Goal: Find specific page/section: Find specific page/section

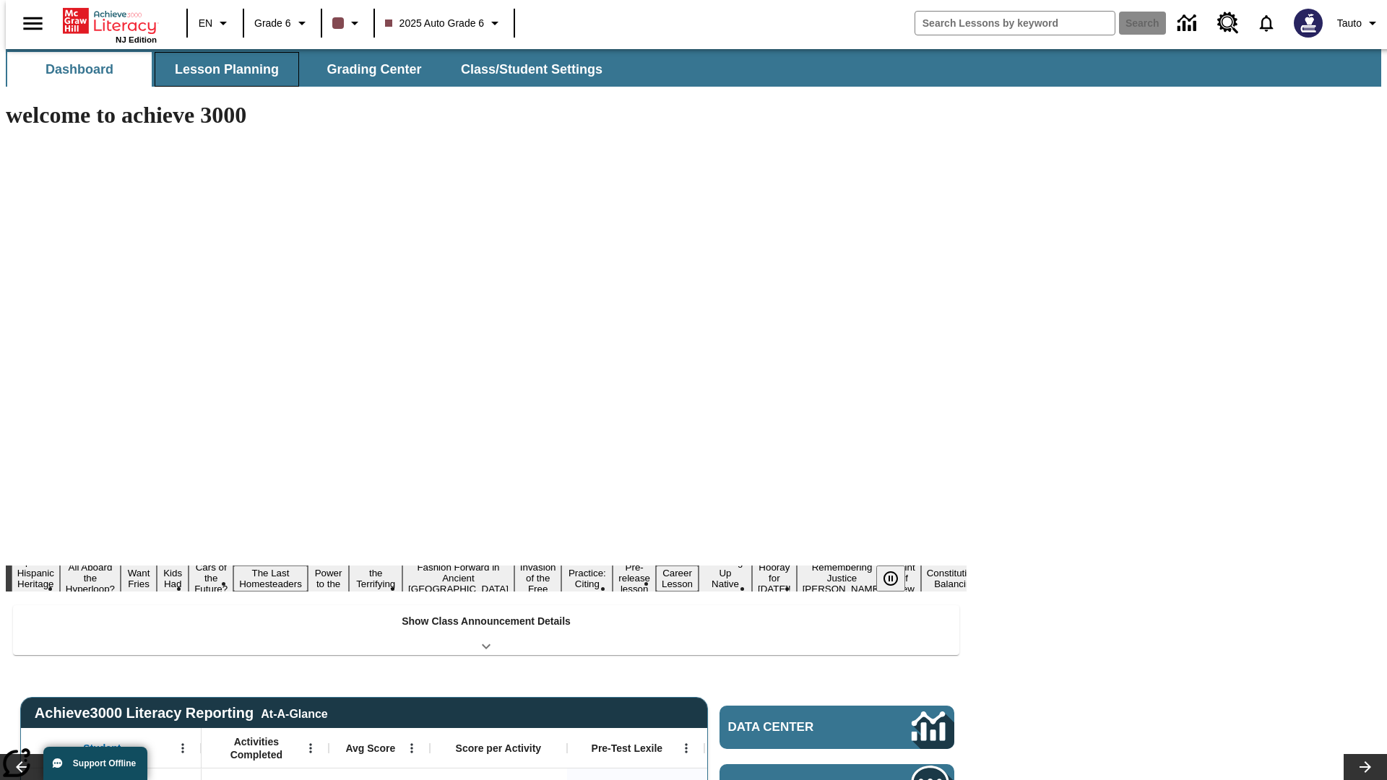
click at [221, 69] on button "Lesson Planning" at bounding box center [227, 69] width 144 height 35
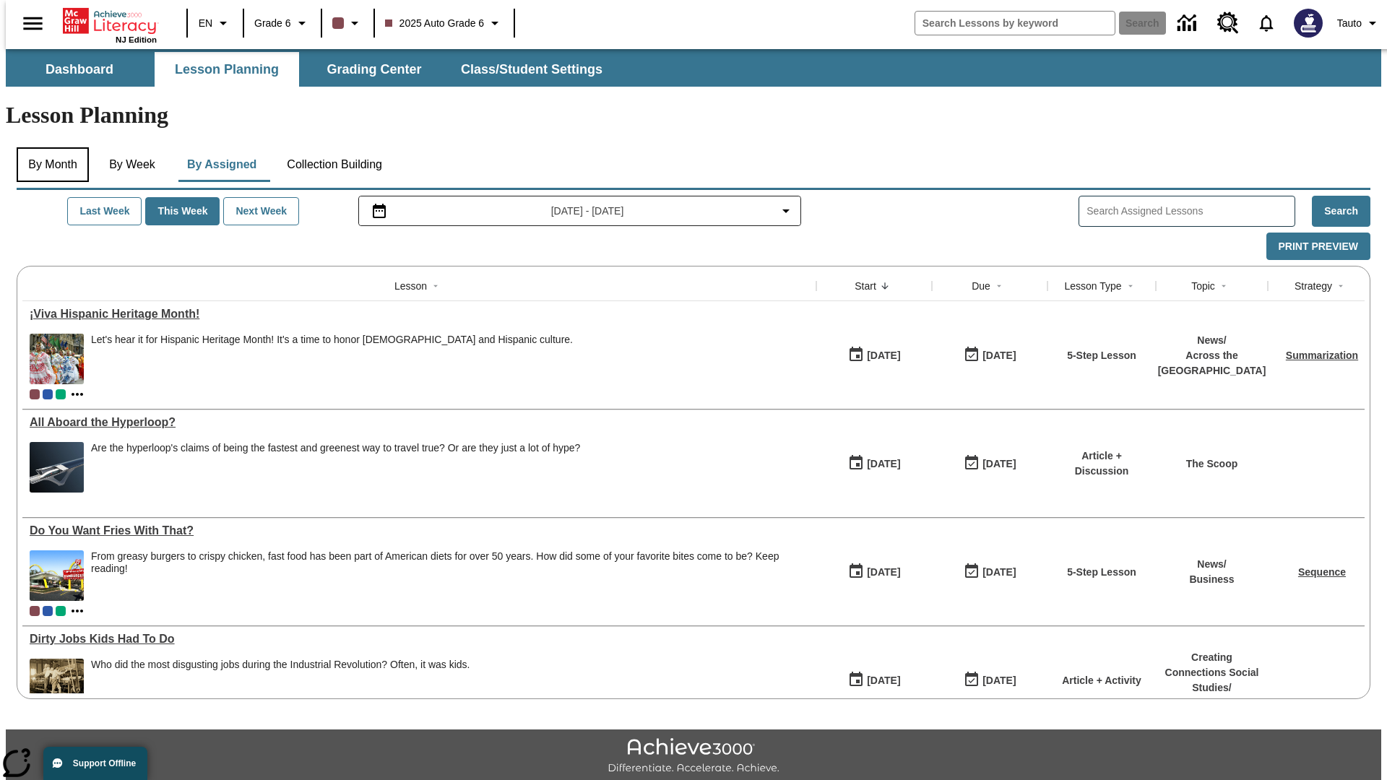
click at [48, 147] on button "By Month" at bounding box center [53, 164] width 72 height 35
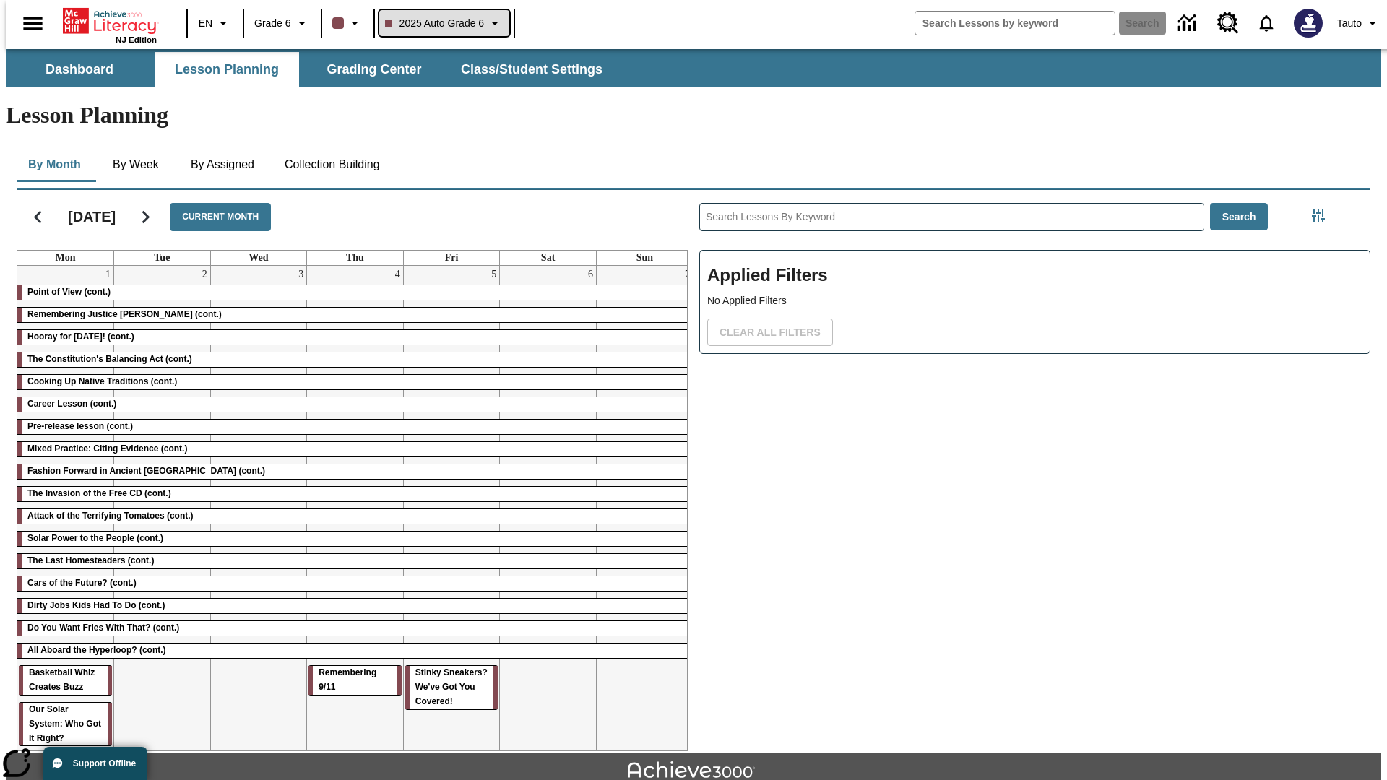
click at [442, 23] on span "2025 Auto Grade 6" at bounding box center [435, 23] width 100 height 15
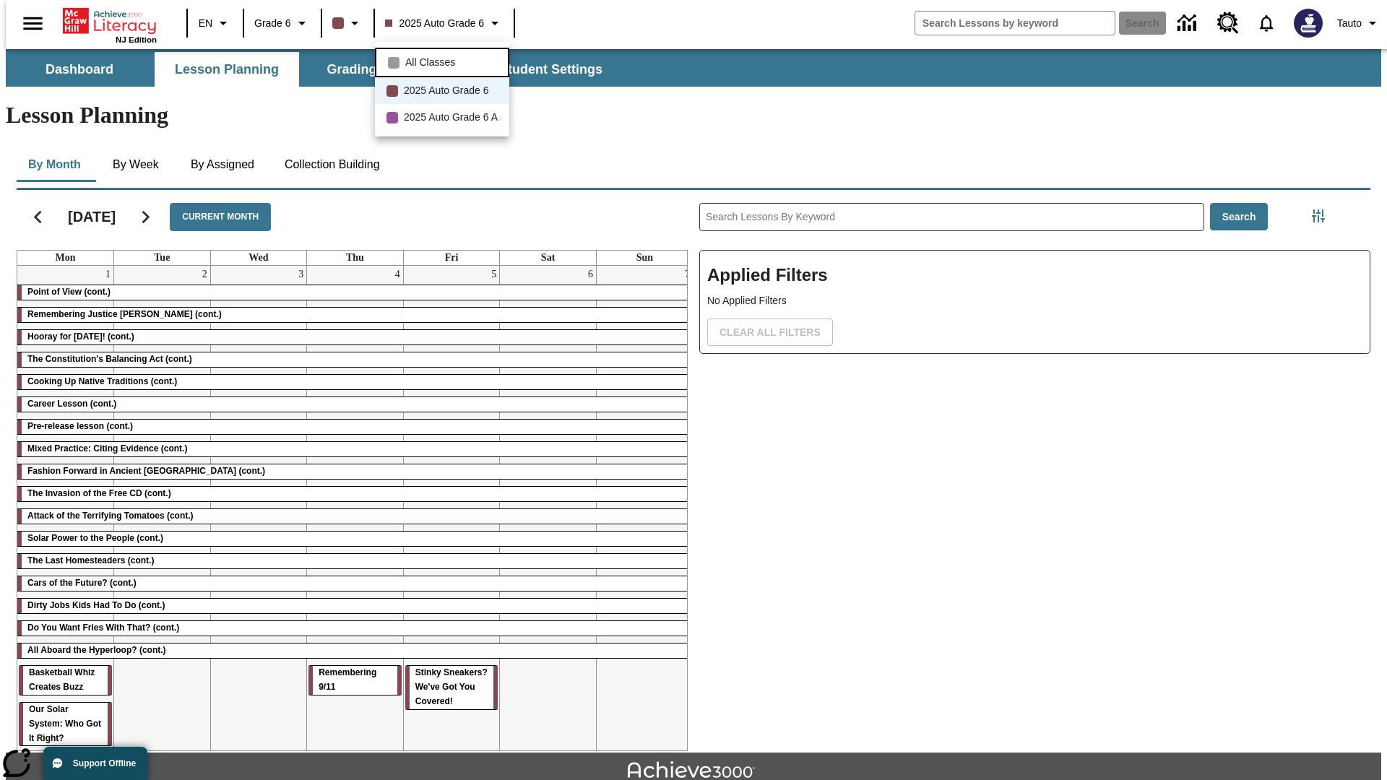
click at [444, 61] on span "All Classes" at bounding box center [430, 62] width 50 height 15
